Goal: Navigation & Orientation: Find specific page/section

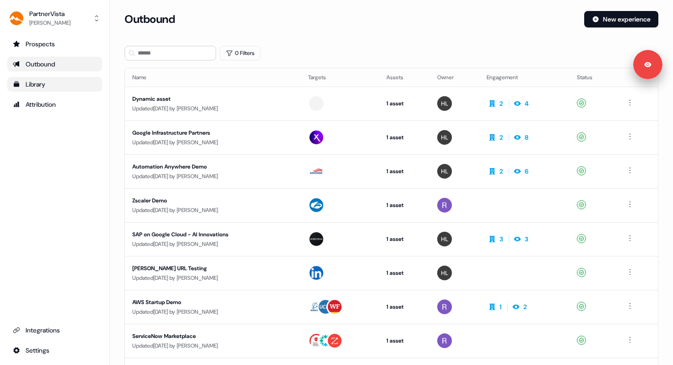
click at [39, 82] on div "Library" at bounding box center [55, 84] width 84 height 9
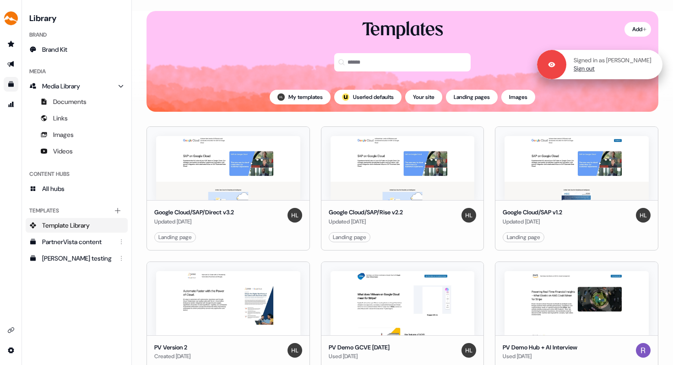
click at [648, 65] on div "Signed in as [PERSON_NAME] Sign out" at bounding box center [615, 64] width 96 height 16
click at [567, 70] on div at bounding box center [551, 64] width 29 height 29
click at [560, 70] on div at bounding box center [551, 64] width 29 height 29
click at [587, 71] on link "Sign out" at bounding box center [584, 69] width 21 height 8
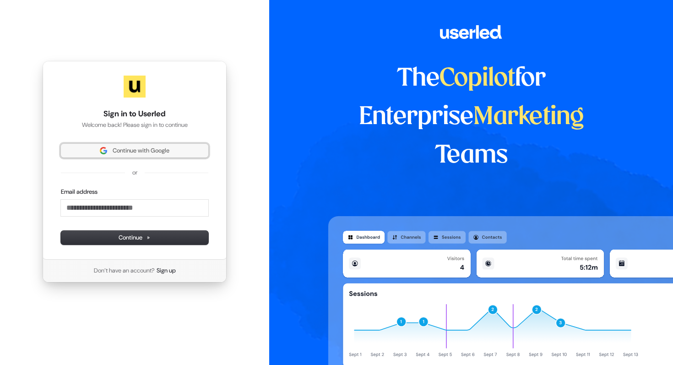
click at [146, 154] on span "Continue with Google" at bounding box center [141, 151] width 57 height 8
